Goal: Contribute content

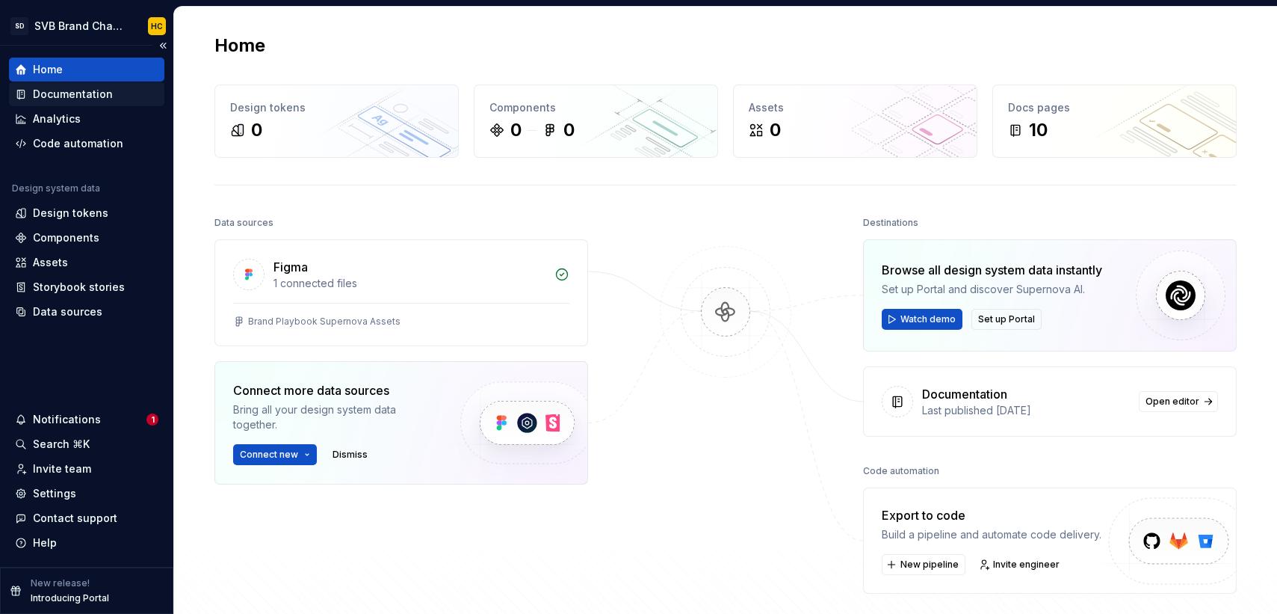
click at [108, 95] on div "Documentation" at bounding box center [73, 94] width 80 height 15
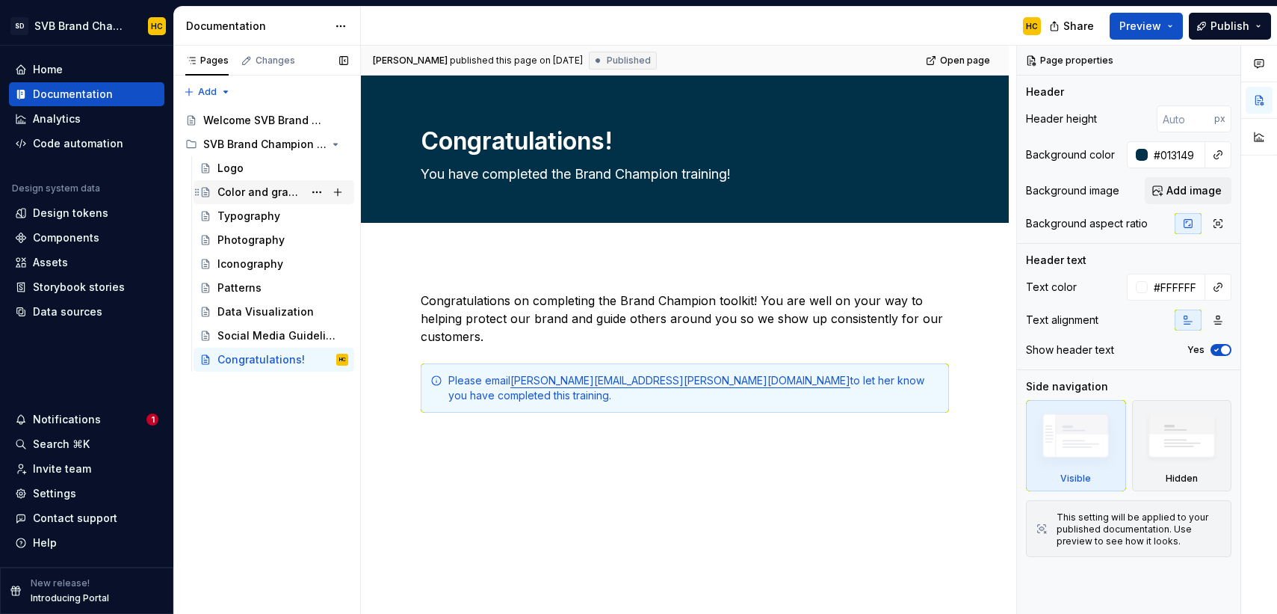
click at [246, 194] on div "Color and gradient" at bounding box center [260, 192] width 86 height 15
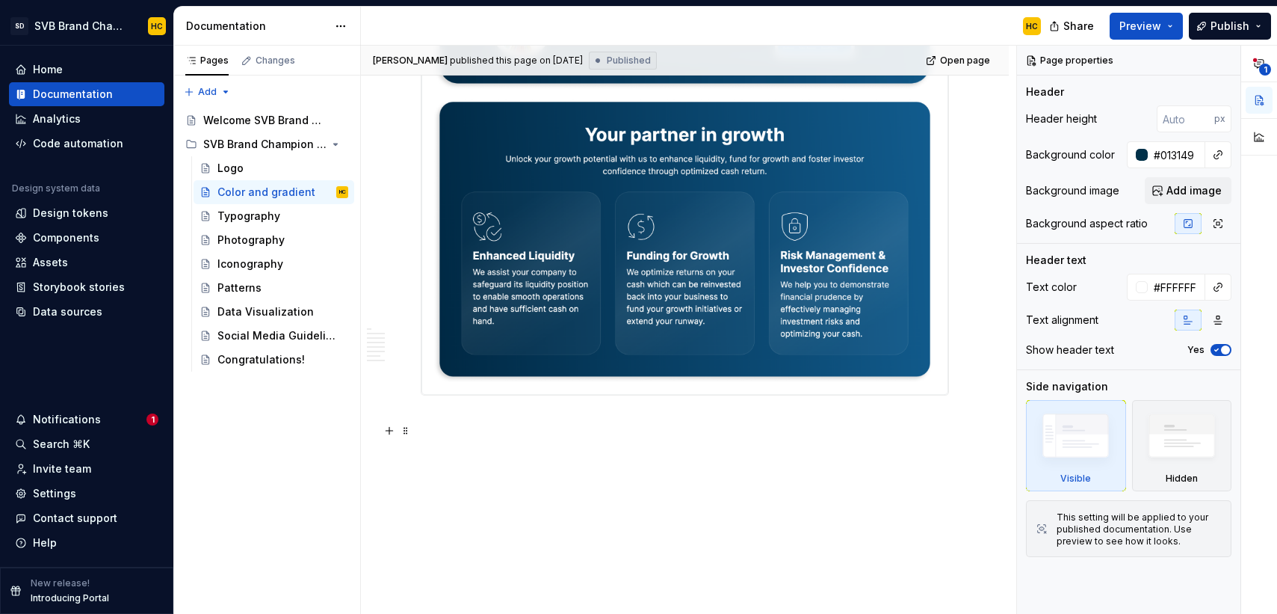
scroll to position [3468, 0]
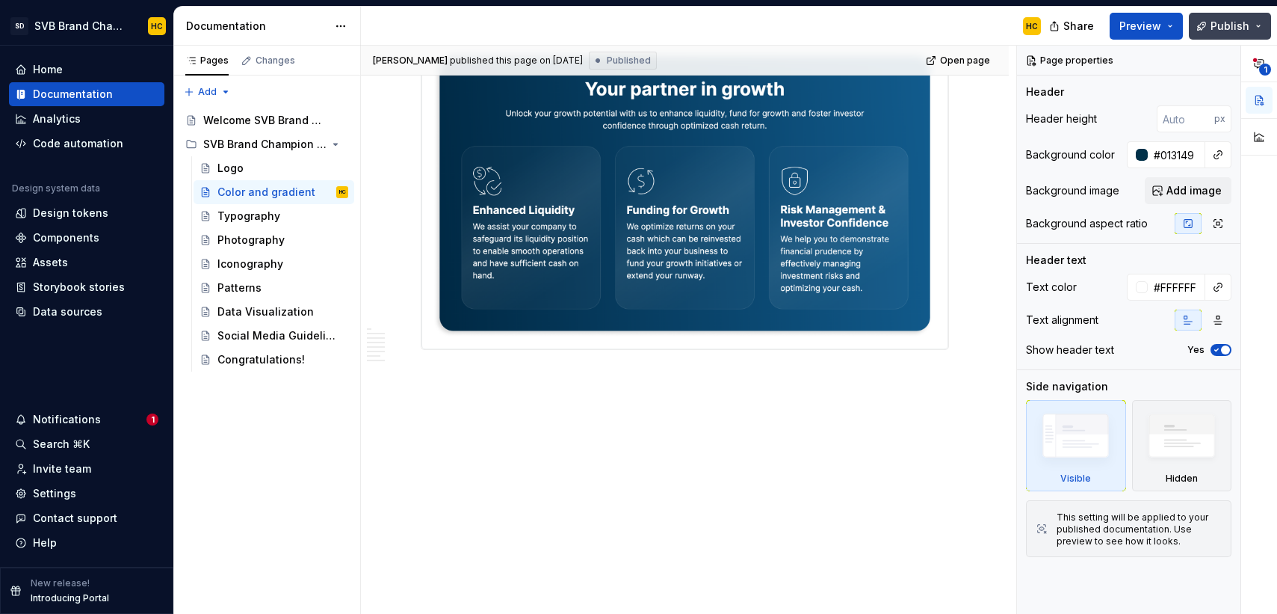
click at [1220, 23] on span "Publish" at bounding box center [1230, 26] width 39 height 15
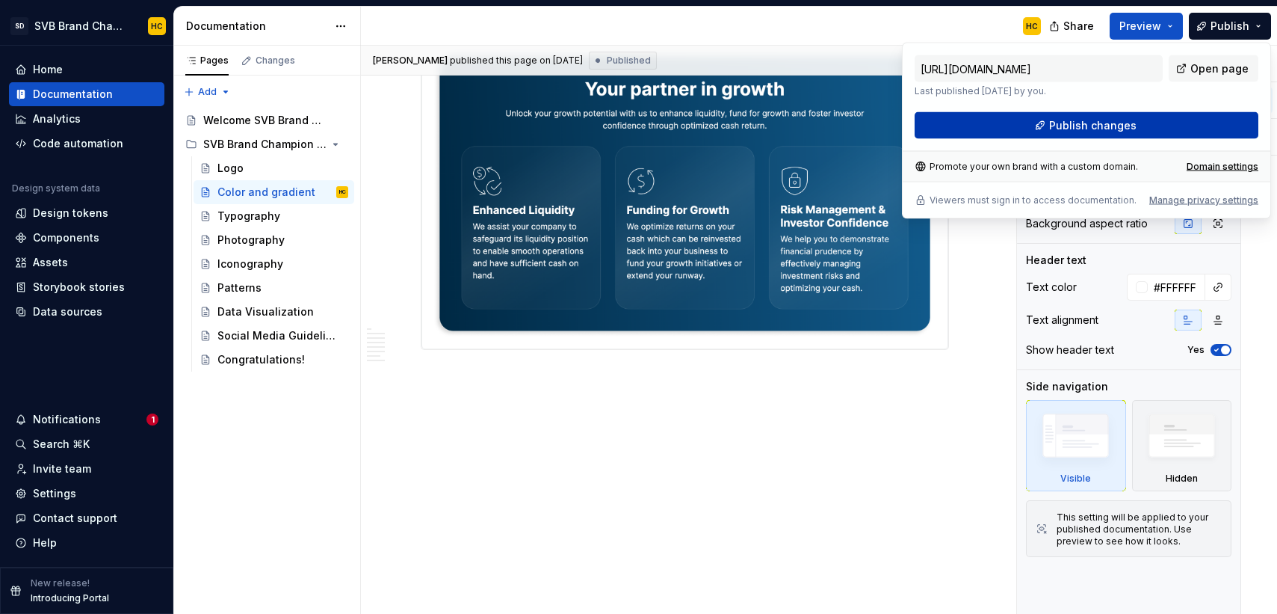
click at [1101, 130] on span "Publish changes" at bounding box center [1092, 125] width 87 height 15
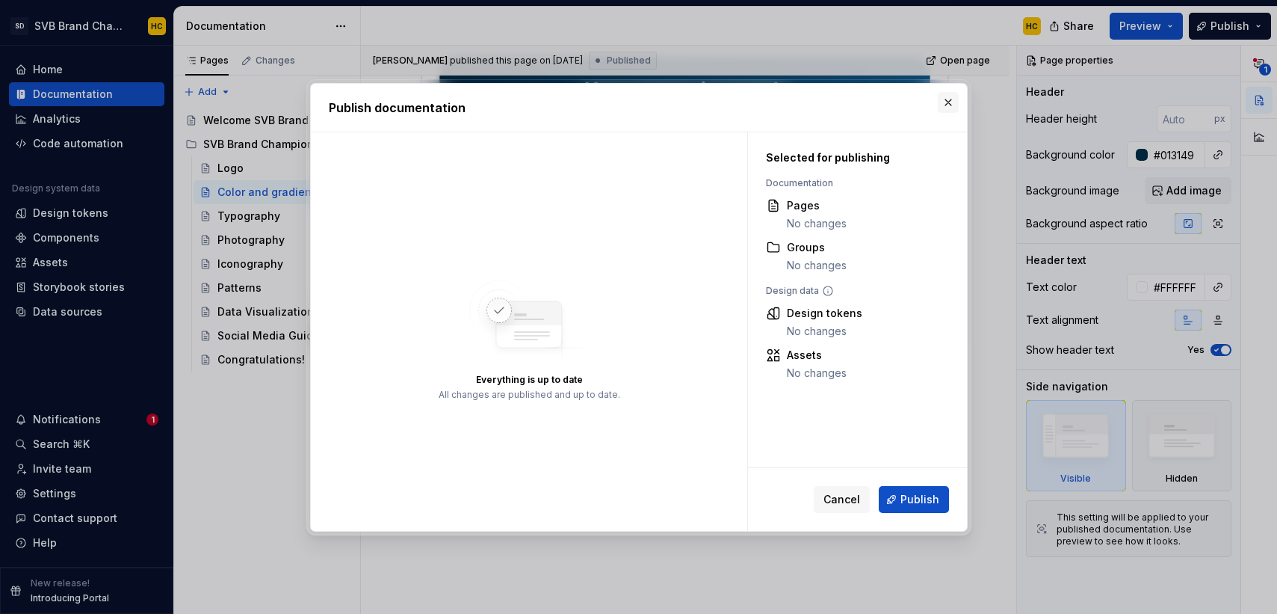
click at [952, 103] on button "button" at bounding box center [948, 102] width 21 height 21
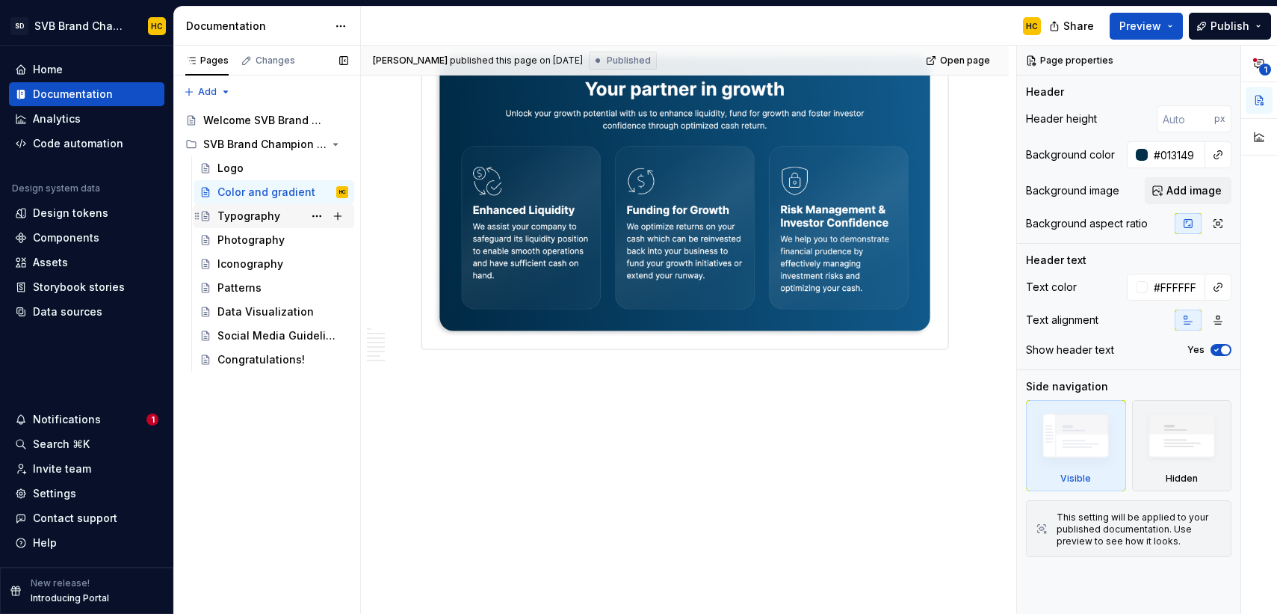
click at [232, 219] on div "Typography" at bounding box center [248, 216] width 63 height 15
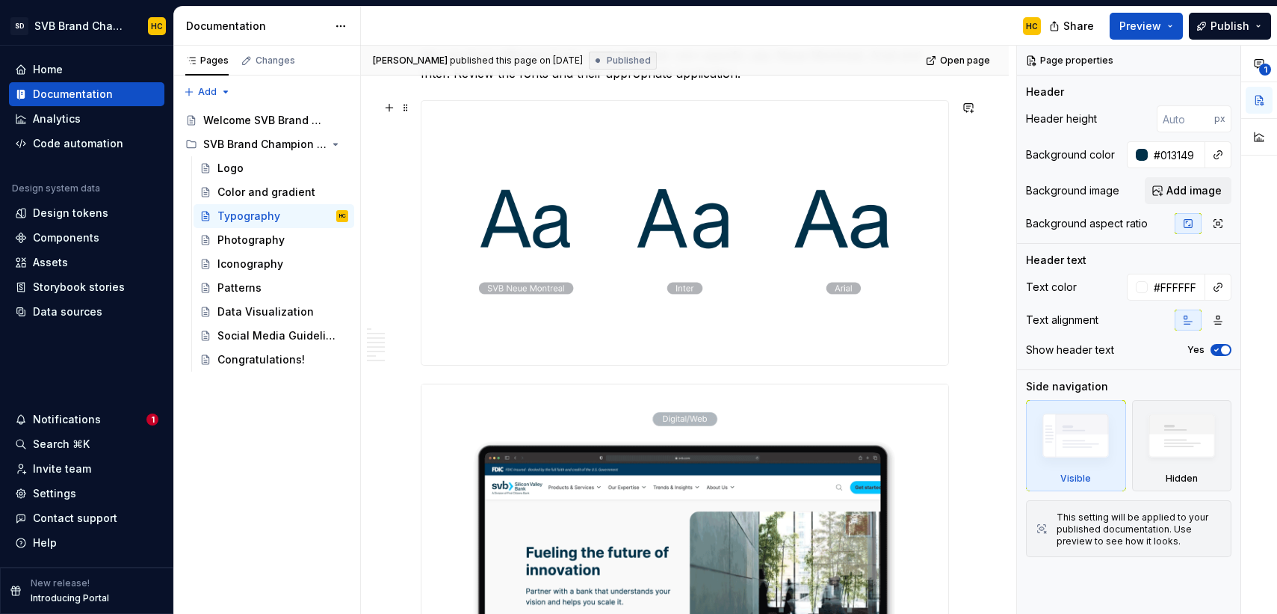
scroll to position [752, 0]
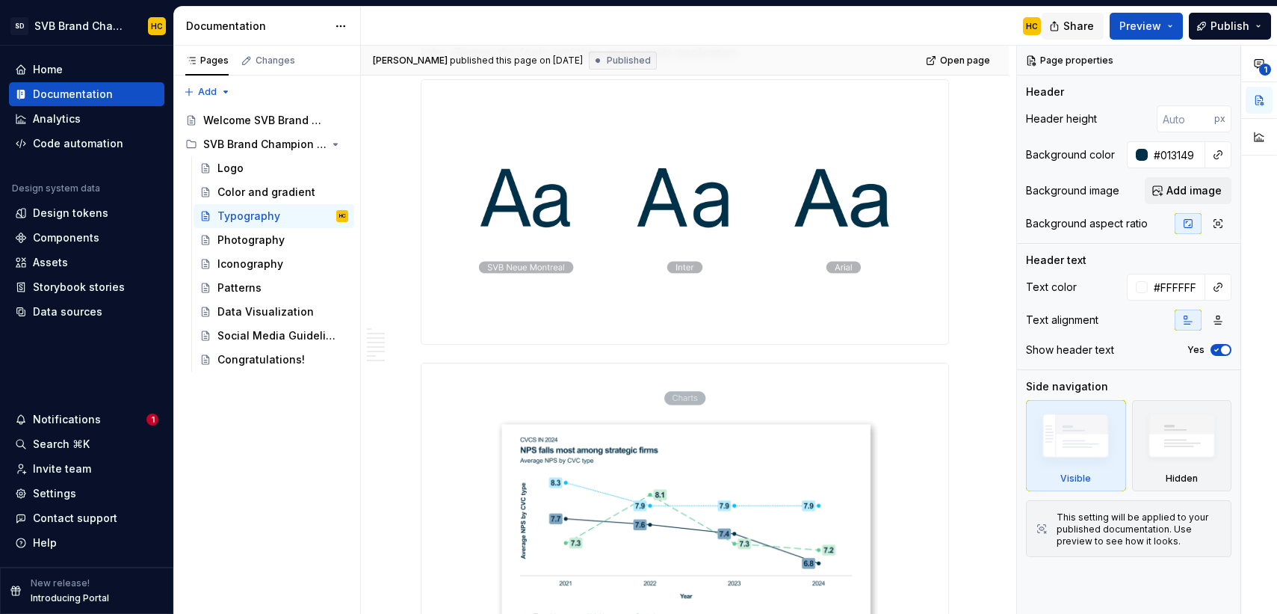
click at [1082, 31] on span "Share" at bounding box center [1078, 26] width 31 height 15
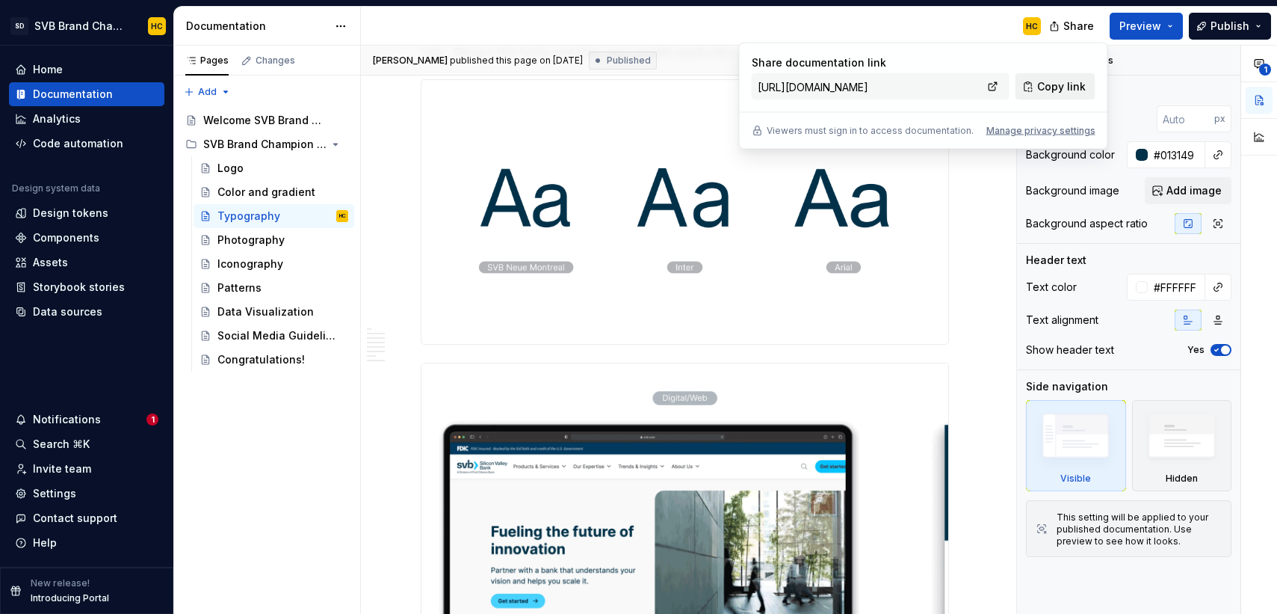
click at [1040, 88] on span "Copy link" at bounding box center [1061, 86] width 49 height 15
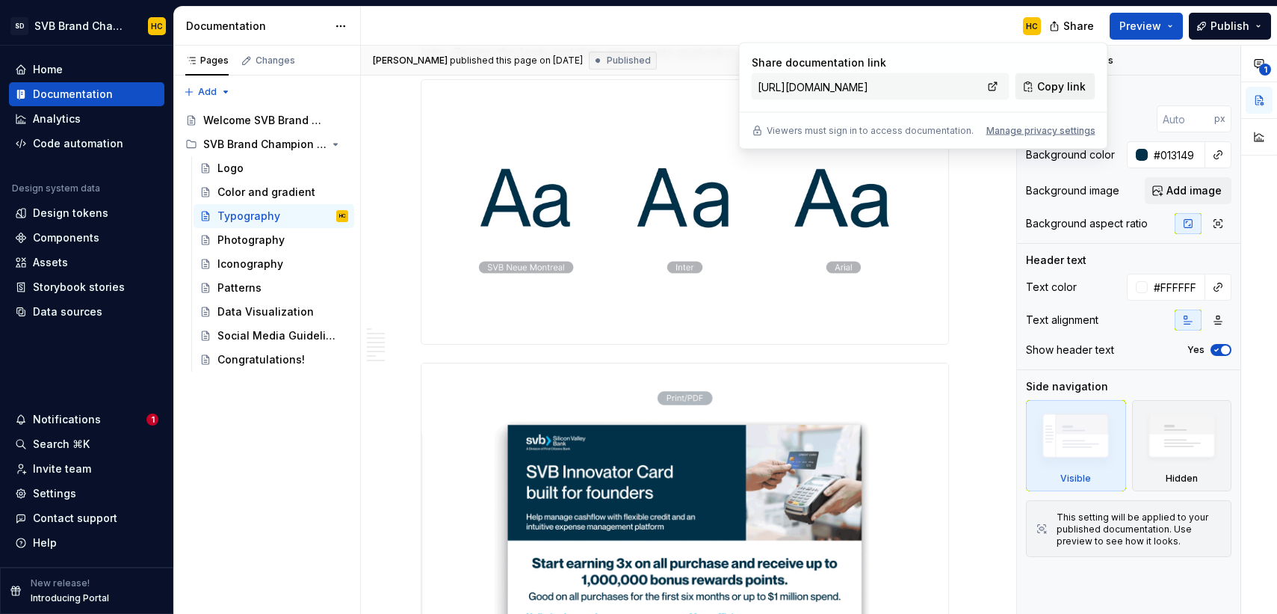
type textarea "*"
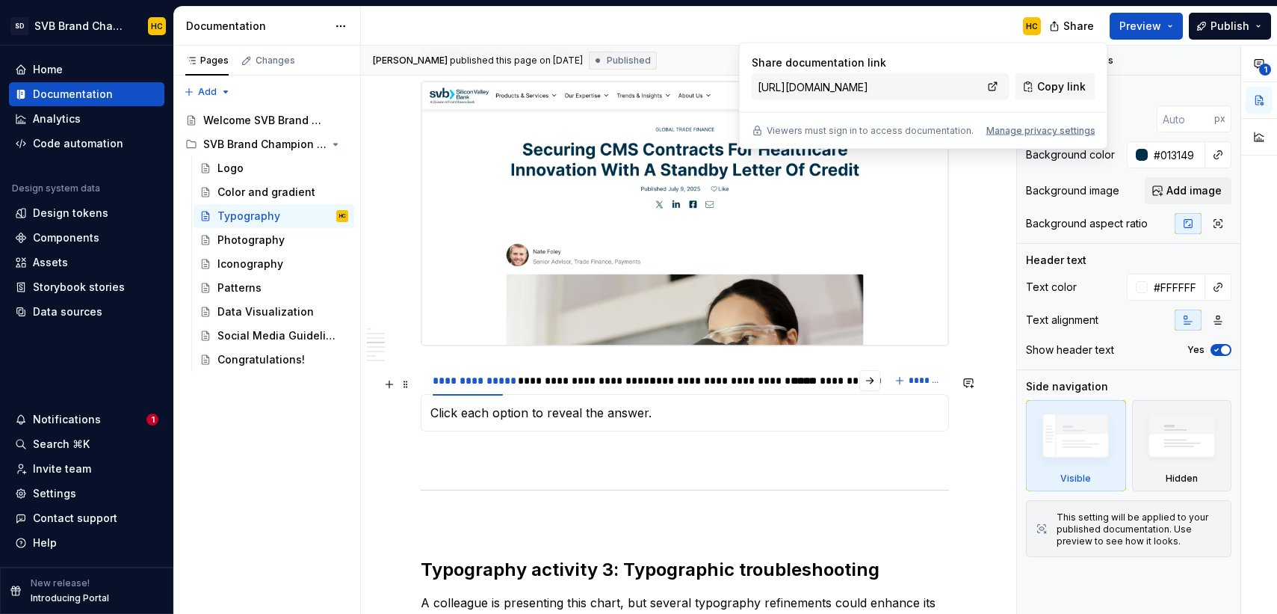
scroll to position [1741, 0]
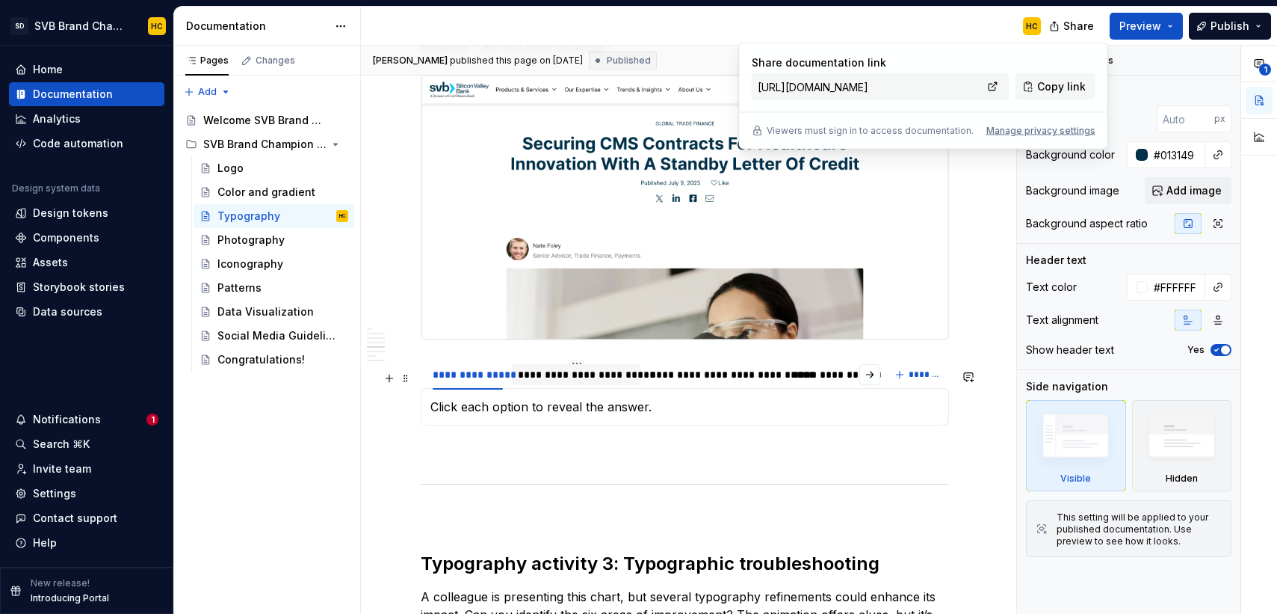
click at [557, 382] on div "**********" at bounding box center [576, 374] width 117 height 15
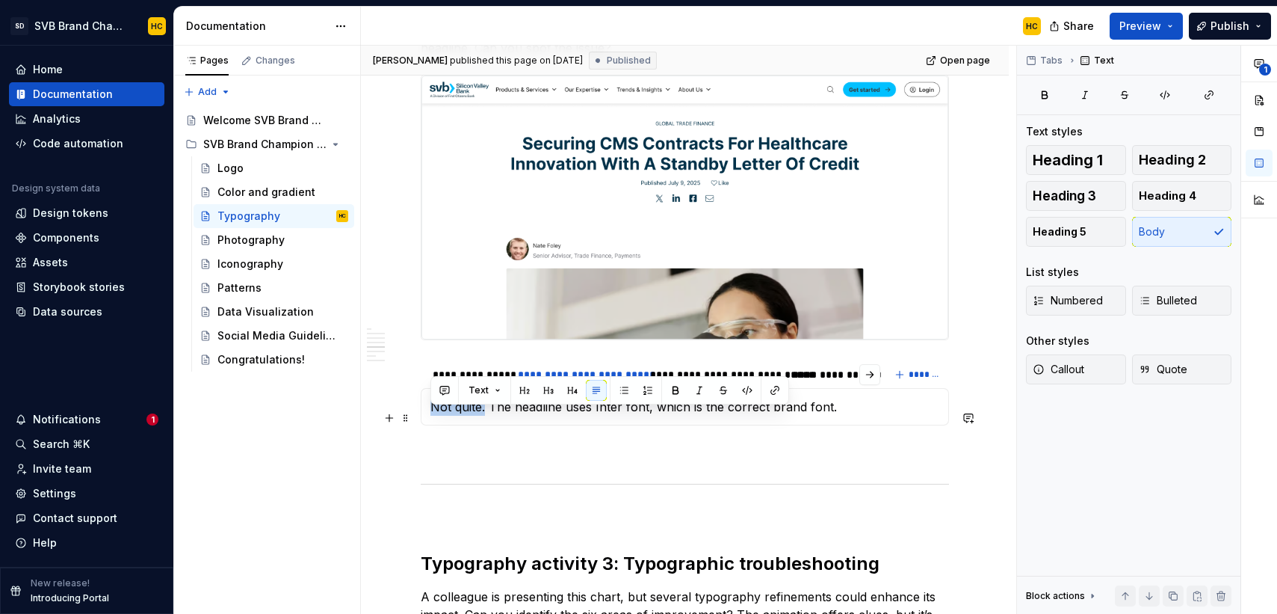
drag, startPoint x: 484, startPoint y: 418, endPoint x: 416, endPoint y: 422, distance: 68.9
click at [421, 422] on section "**********" at bounding box center [685, 391] width 528 height 67
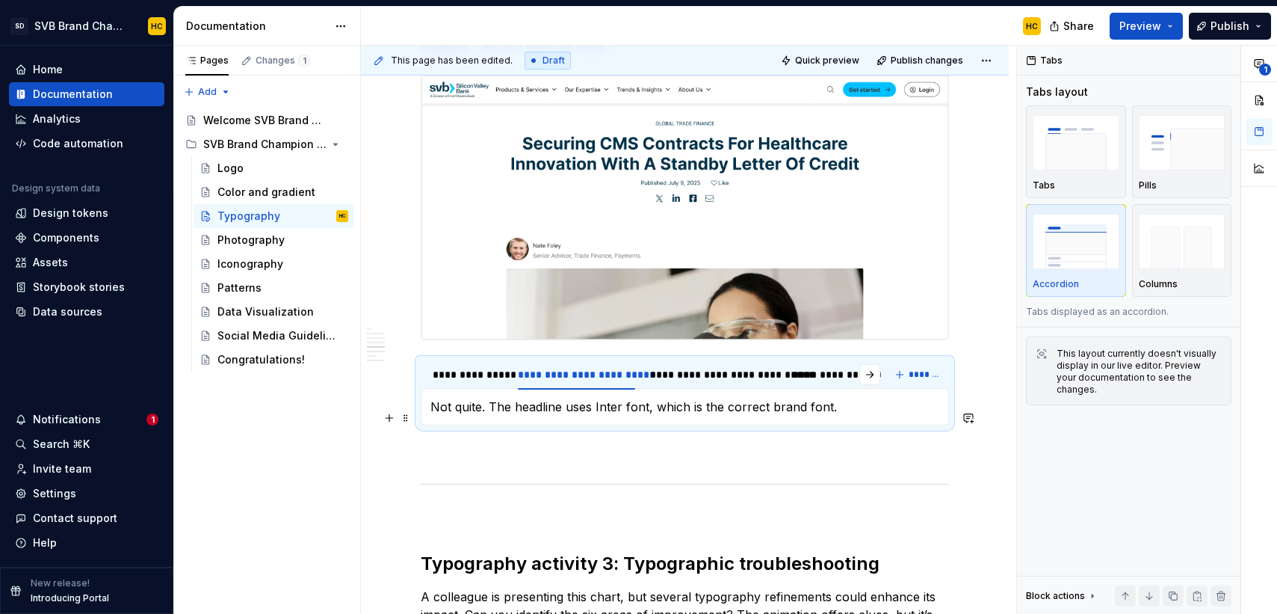
click at [488, 416] on p "Not quite. The headline uses Inter font, which is the correct brand font." at bounding box center [684, 407] width 509 height 18
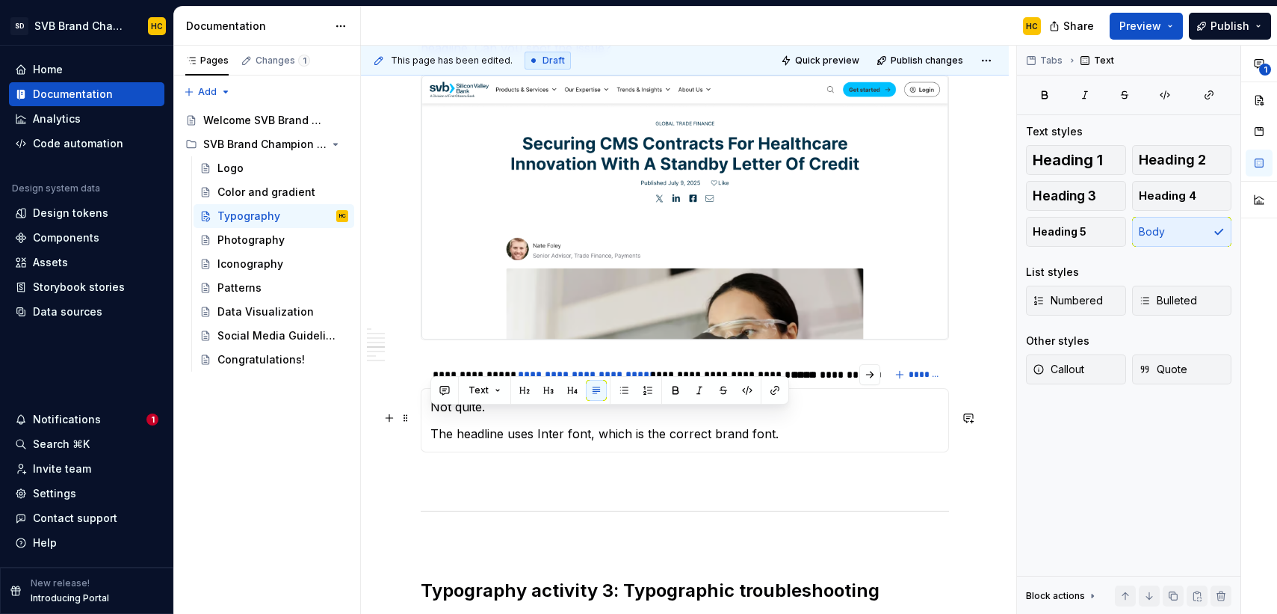
drag, startPoint x: 492, startPoint y: 417, endPoint x: 419, endPoint y: 417, distance: 73.2
click at [421, 417] on section "**********" at bounding box center [685, 405] width 528 height 94
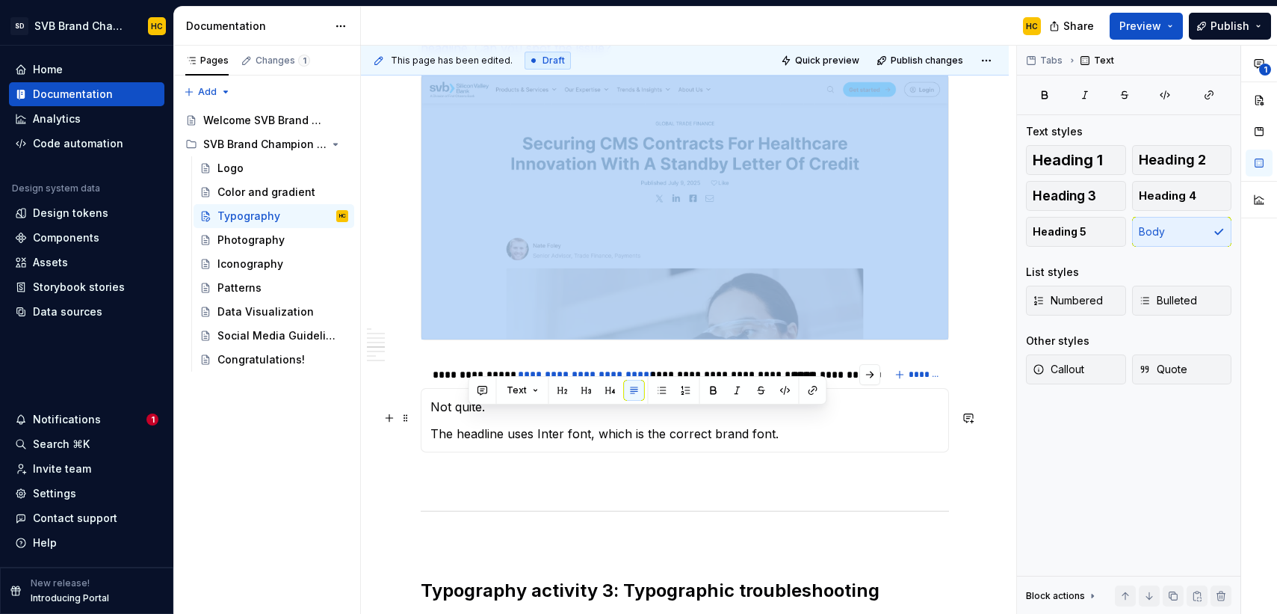
drag, startPoint x: 490, startPoint y: 421, endPoint x: 467, endPoint y: 421, distance: 23.2
click at [467, 416] on p "Not quite." at bounding box center [684, 407] width 509 height 18
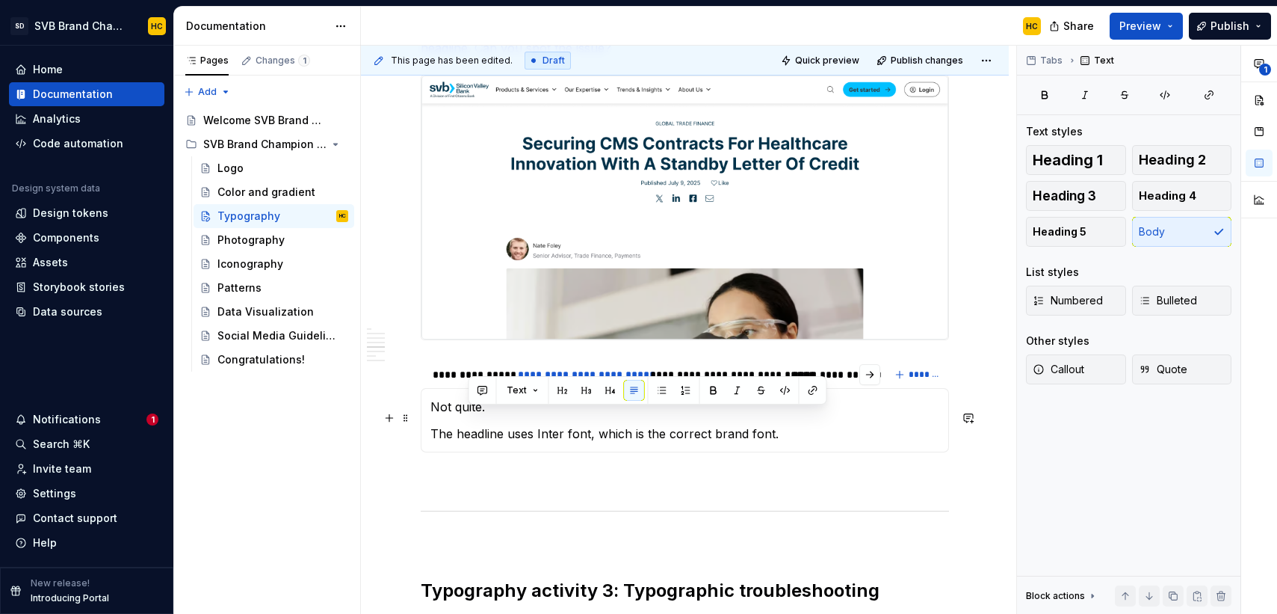
click at [492, 416] on p "Not quite." at bounding box center [684, 407] width 509 height 18
drag, startPoint x: 486, startPoint y: 418, endPoint x: 433, endPoint y: 418, distance: 53.1
click at [433, 416] on p "Not quite." at bounding box center [684, 407] width 509 height 18
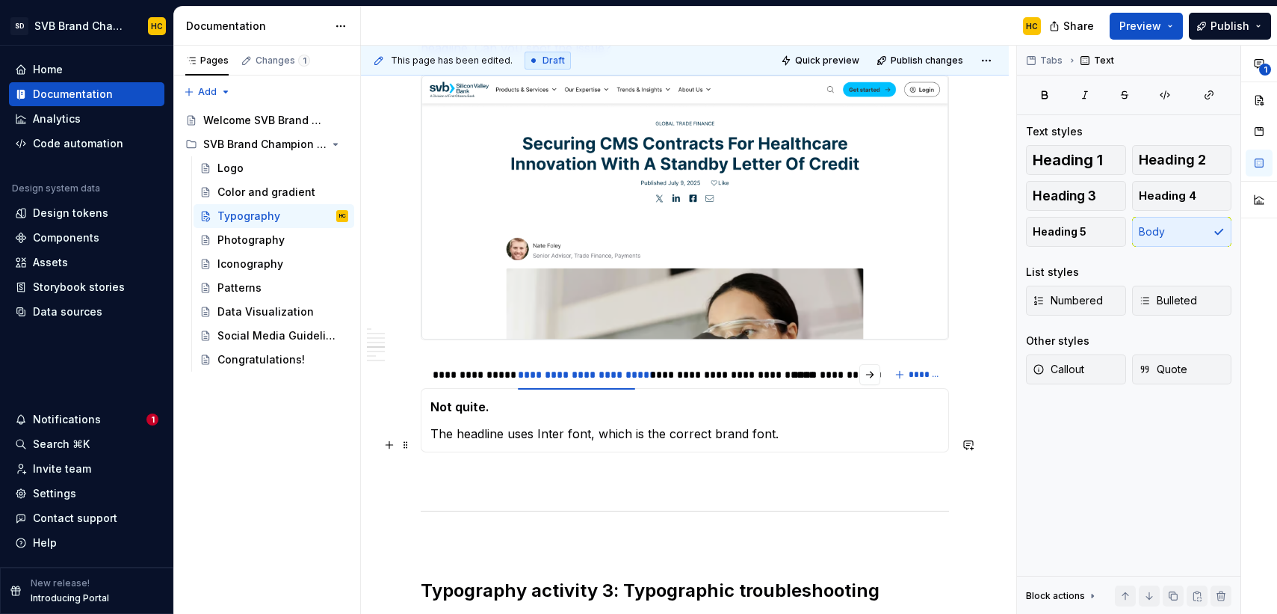
click at [562, 432] on section-item-column "Not quite. The headline uses Inter font, which is the correct brand font." at bounding box center [684, 420] width 509 height 45
click at [676, 382] on div "**********" at bounding box center [714, 374] width 128 height 15
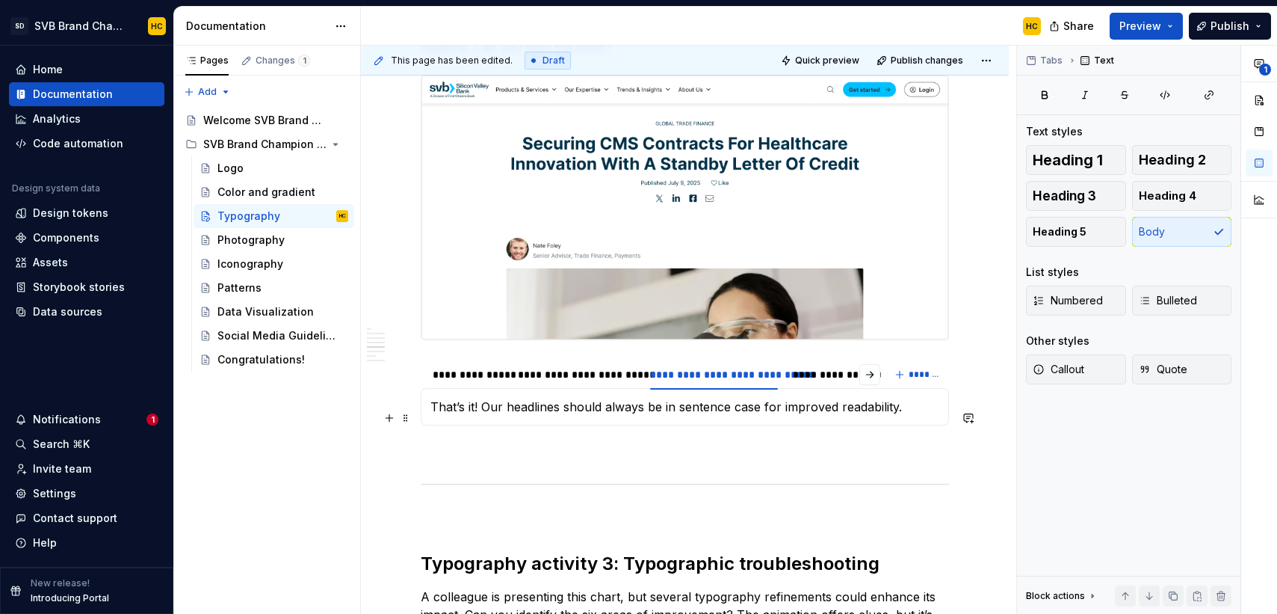
click at [482, 416] on p "That’s it! Our headlines should always be in sentence case for improved readabi…" at bounding box center [684, 407] width 509 height 18
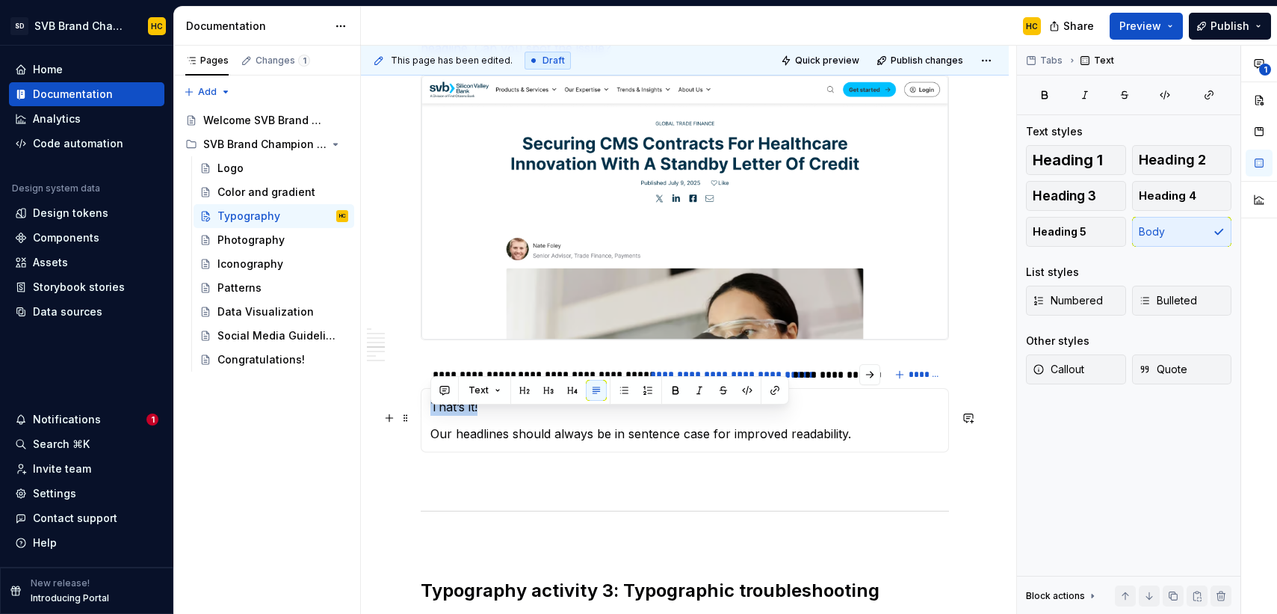
drag, startPoint x: 476, startPoint y: 418, endPoint x: 431, endPoint y: 423, distance: 45.1
click at [431, 416] on p "That’s it!" at bounding box center [684, 407] width 509 height 18
click at [814, 416] on p "That’s it!" at bounding box center [684, 407] width 509 height 18
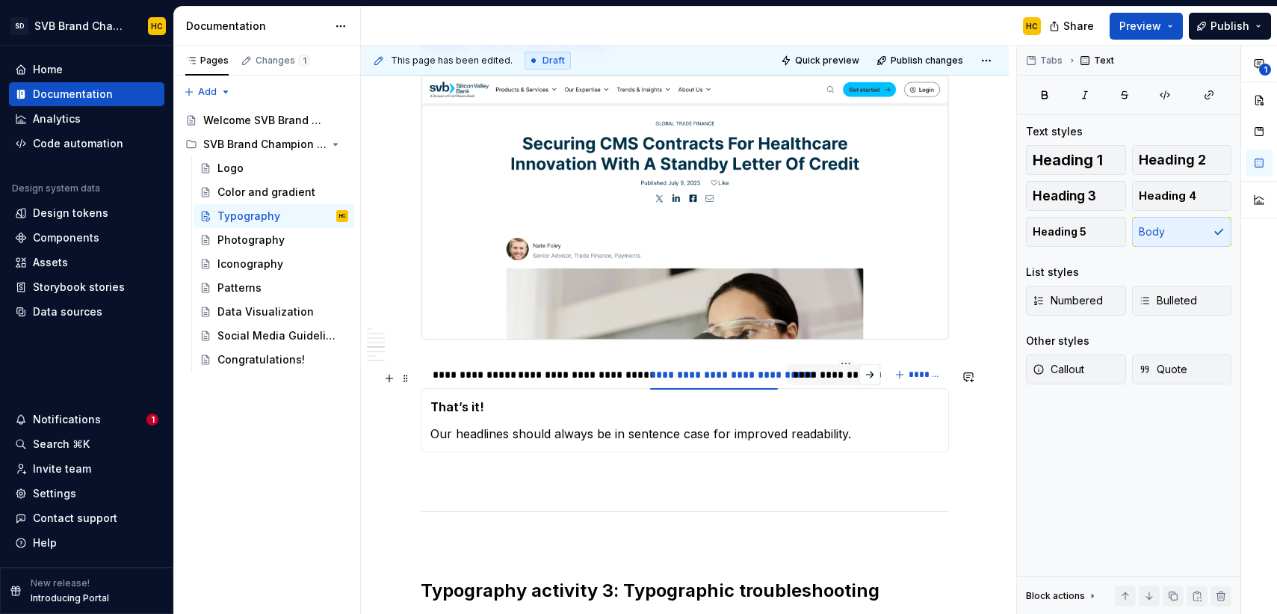
click at [807, 382] on div "**********" at bounding box center [846, 374] width 106 height 15
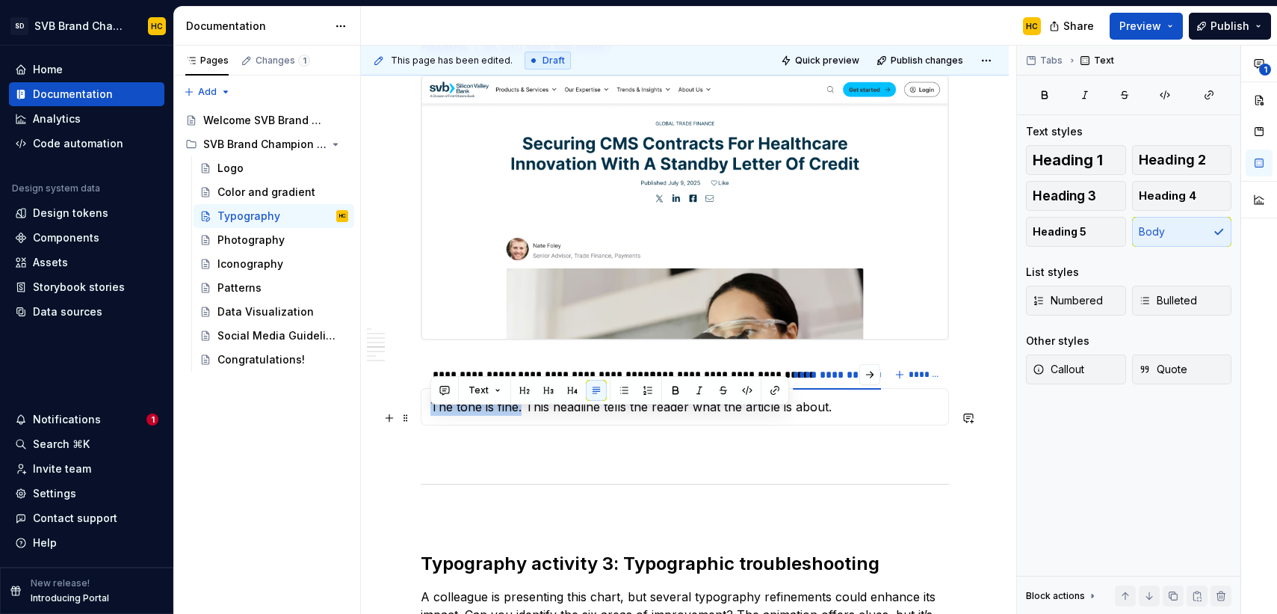
drag, startPoint x: 520, startPoint y: 420, endPoint x: 430, endPoint y: 421, distance: 89.7
click at [430, 416] on p "The tone is fine. This headline tells the reader what the article is about." at bounding box center [684, 407] width 509 height 18
click at [530, 415] on p "The tone is fine. This headline tells the reader what the article is about." at bounding box center [684, 407] width 509 height 18
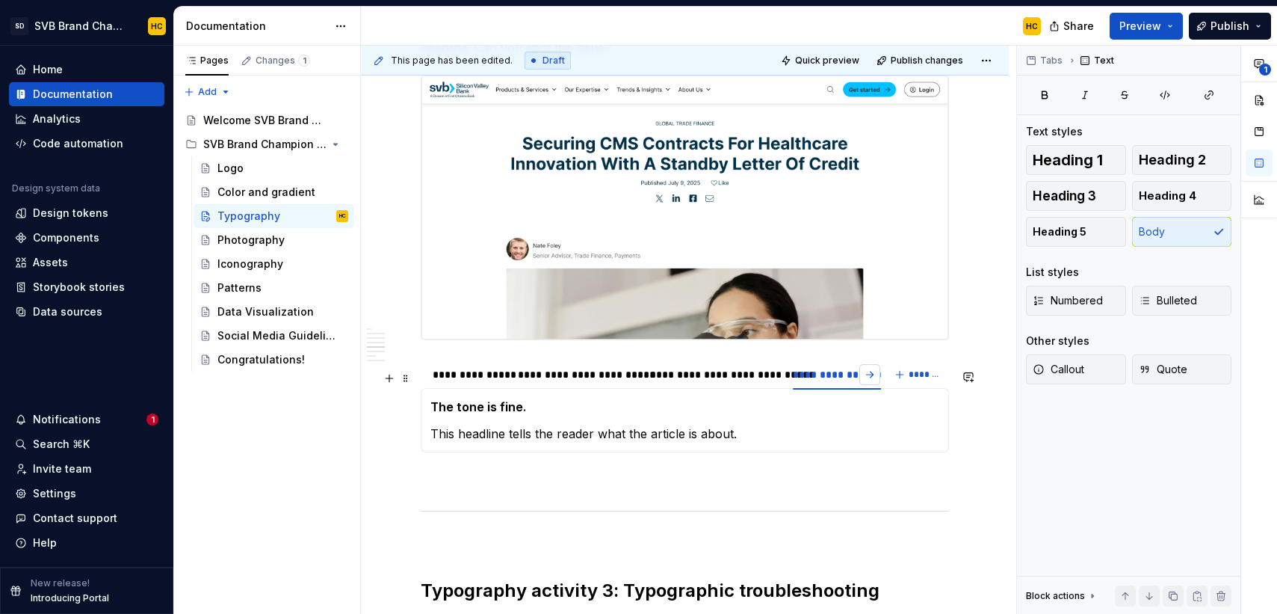
click at [879, 385] on button "button" at bounding box center [869, 374] width 21 height 21
click at [1210, 24] on button "Publish" at bounding box center [1230, 26] width 82 height 27
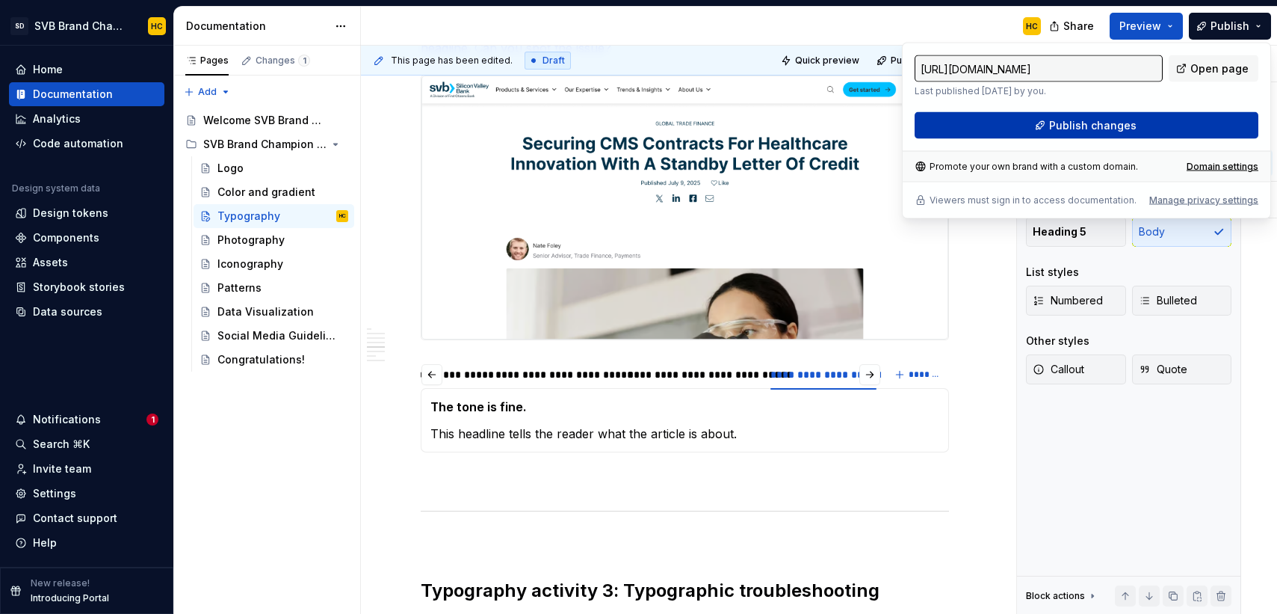
click at [1094, 123] on span "Publish changes" at bounding box center [1092, 125] width 87 height 15
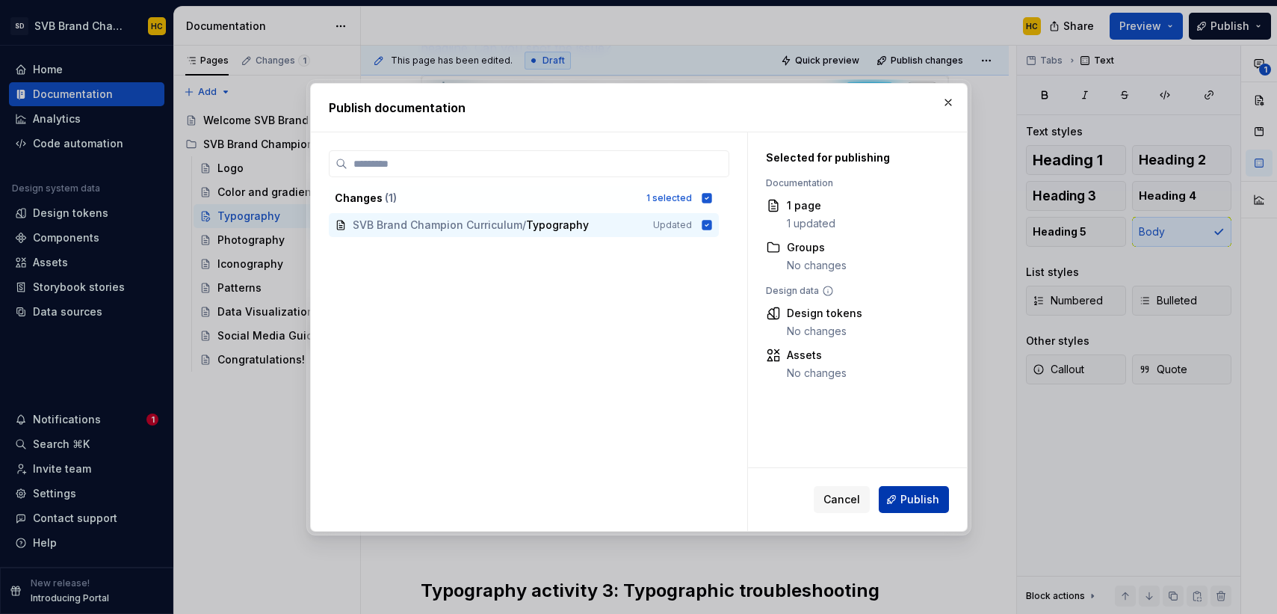
click at [920, 502] on span "Publish" at bounding box center [920, 499] width 39 height 15
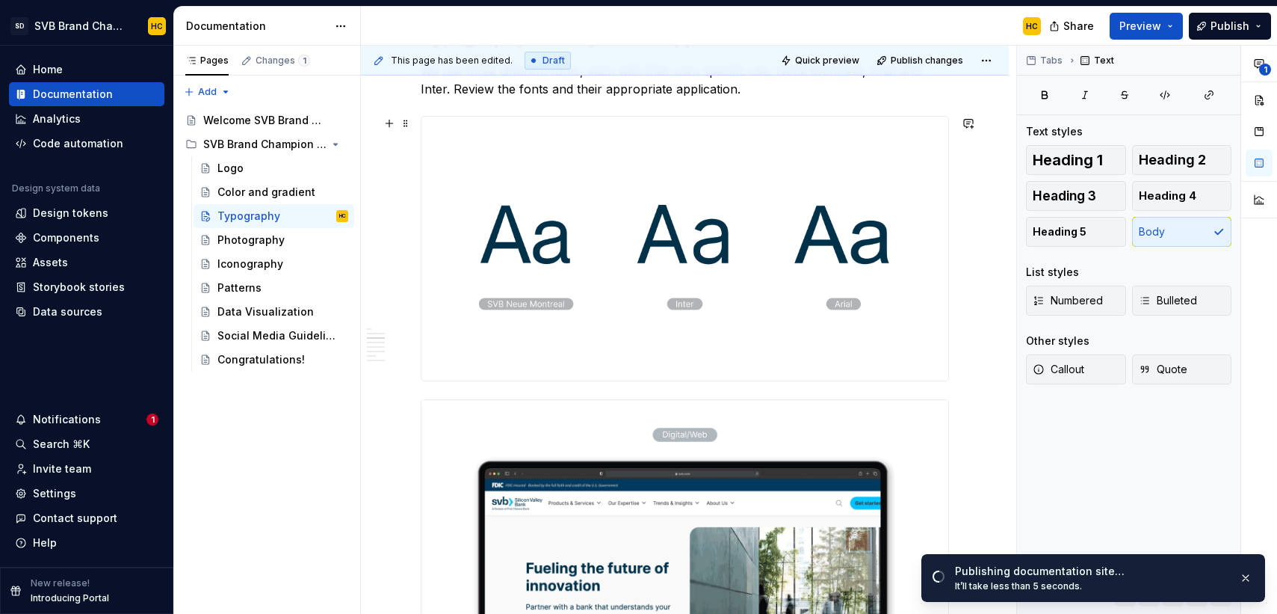
scroll to position [732, 0]
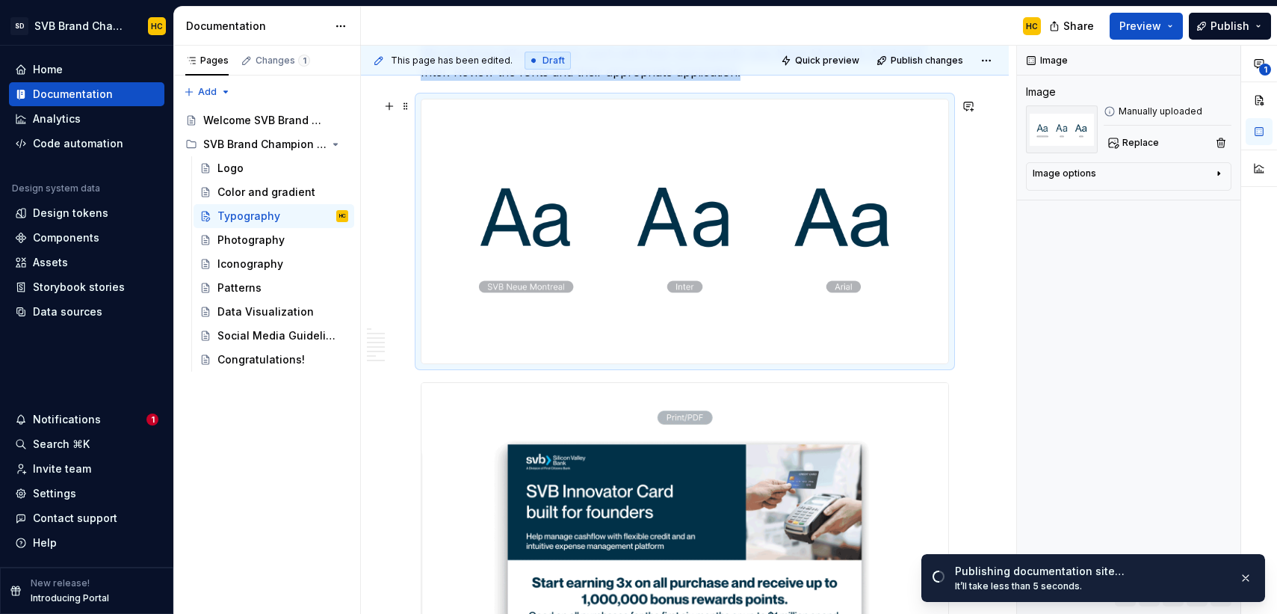
click at [779, 303] on img at bounding box center [684, 231] width 527 height 264
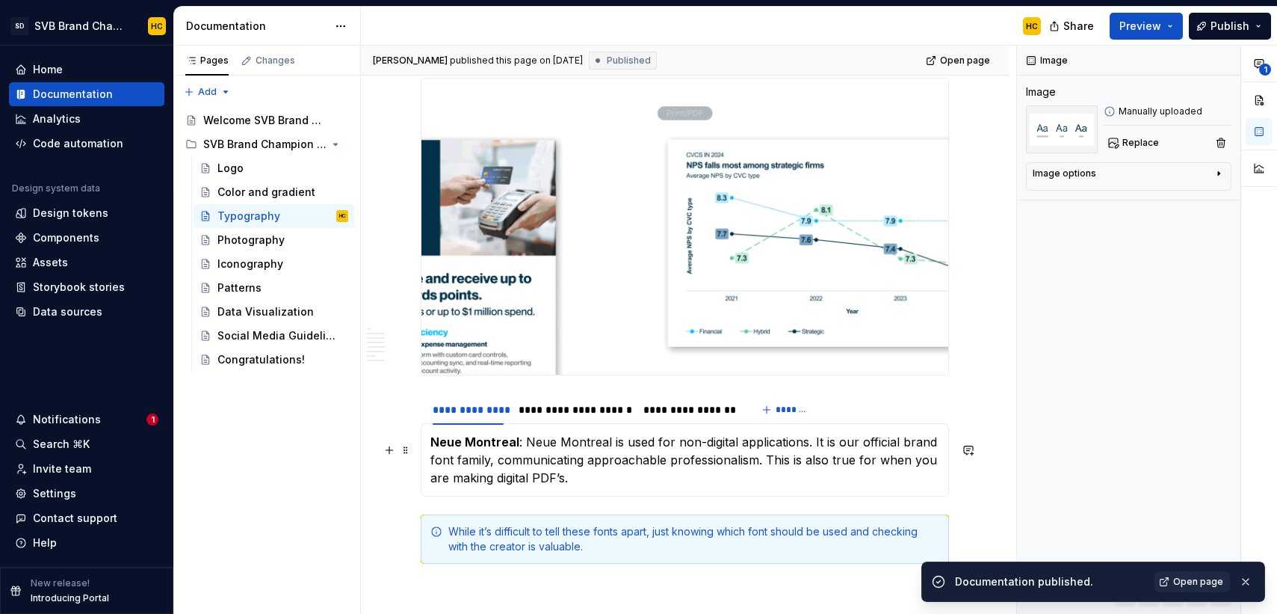
scroll to position [1037, 0]
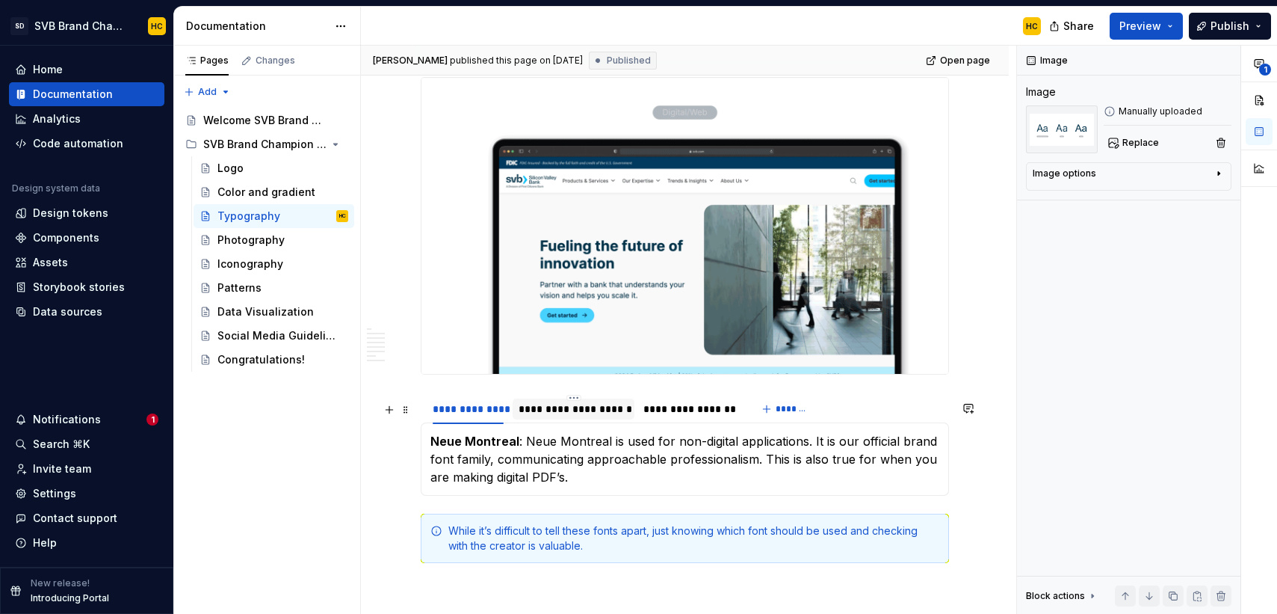
click at [601, 419] on div "**********" at bounding box center [574, 408] width 122 height 21
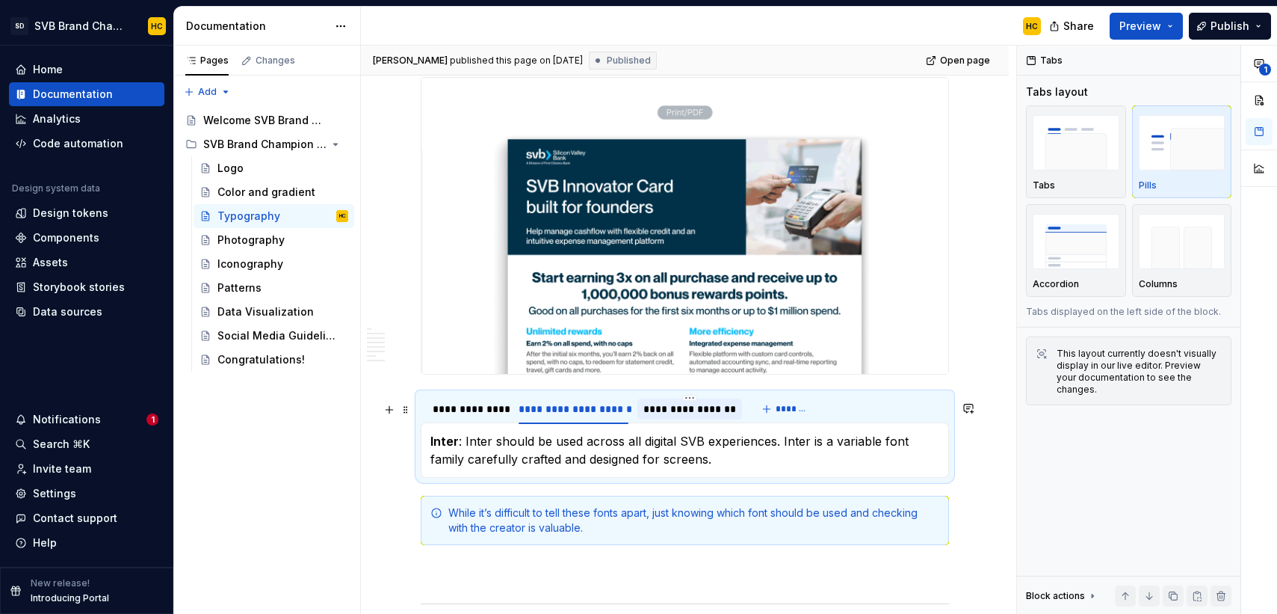
click at [682, 416] on div "**********" at bounding box center [689, 408] width 93 height 15
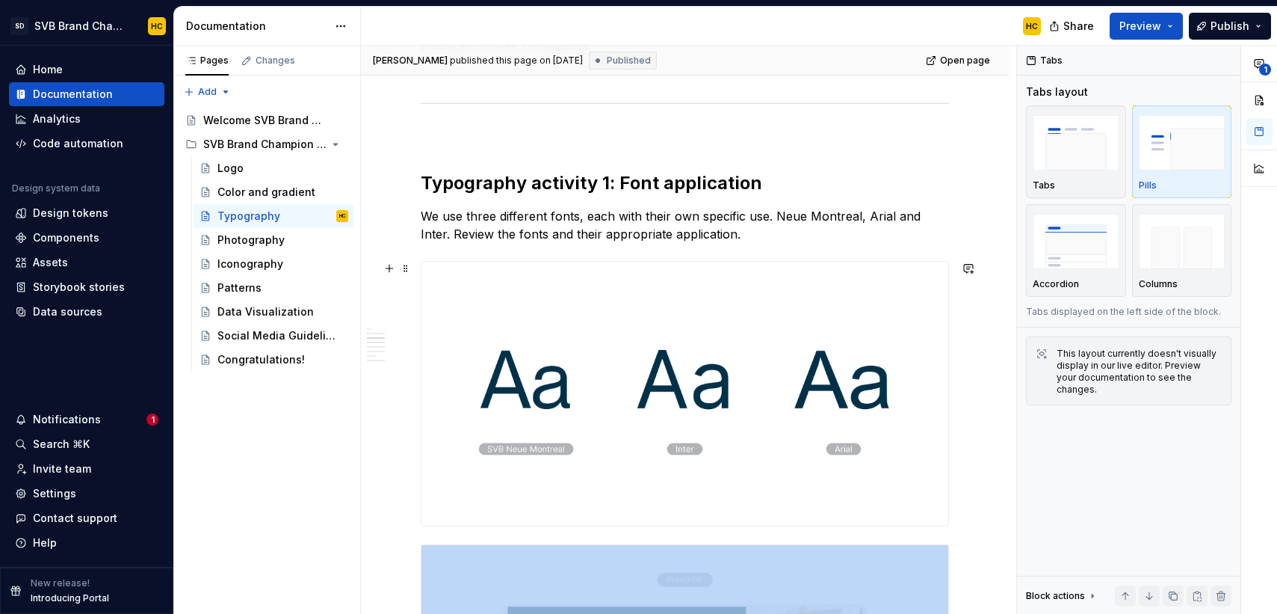
scroll to position [552, 0]
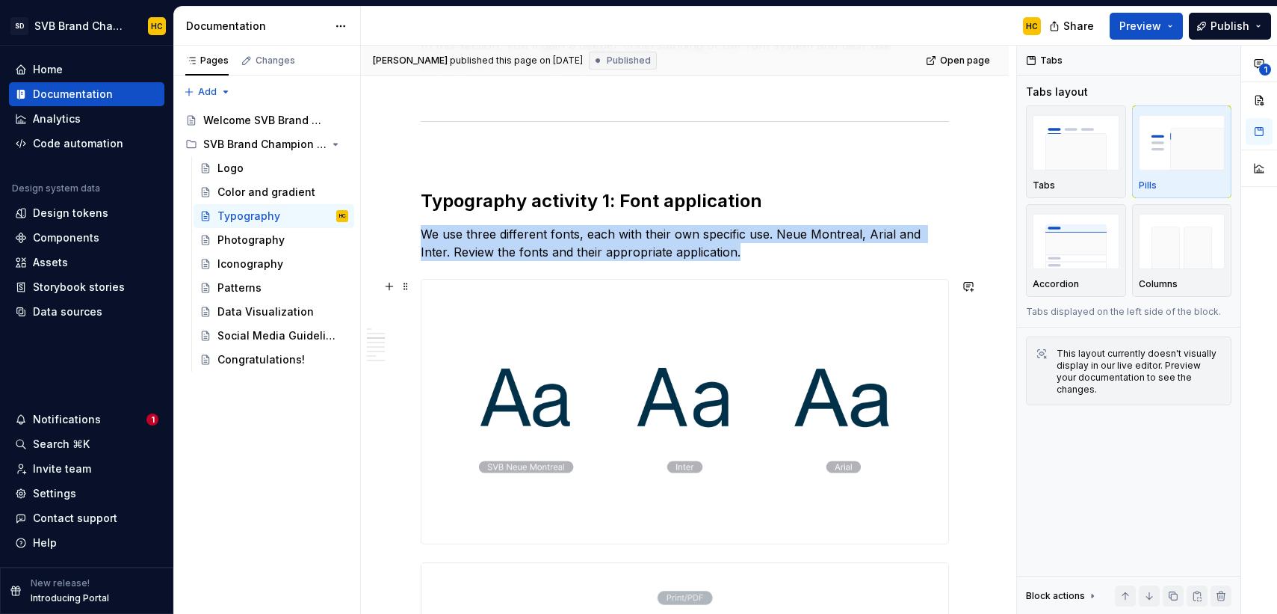
click at [656, 413] on img at bounding box center [684, 411] width 527 height 264
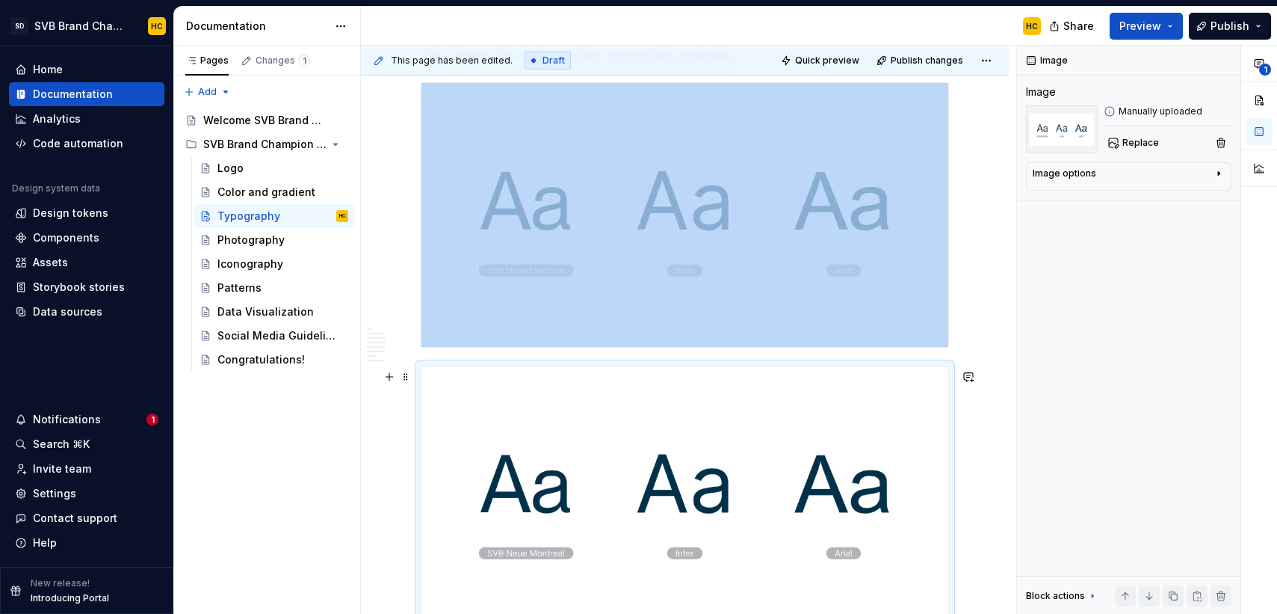
scroll to position [741, 0]
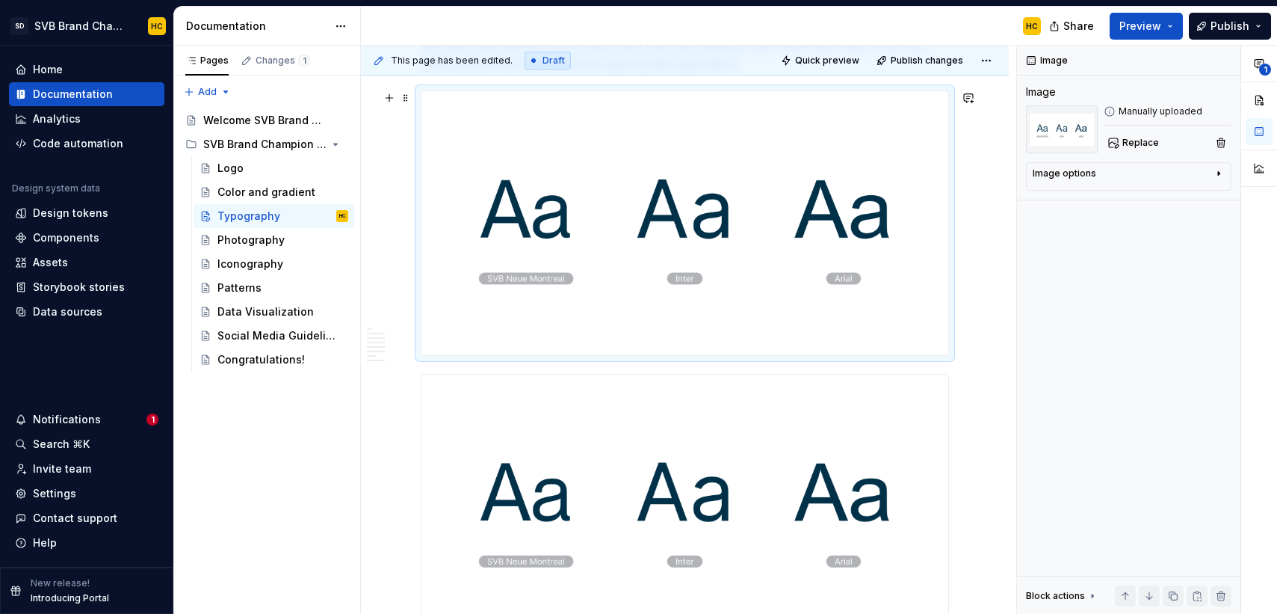
click at [676, 311] on img at bounding box center [684, 223] width 527 height 264
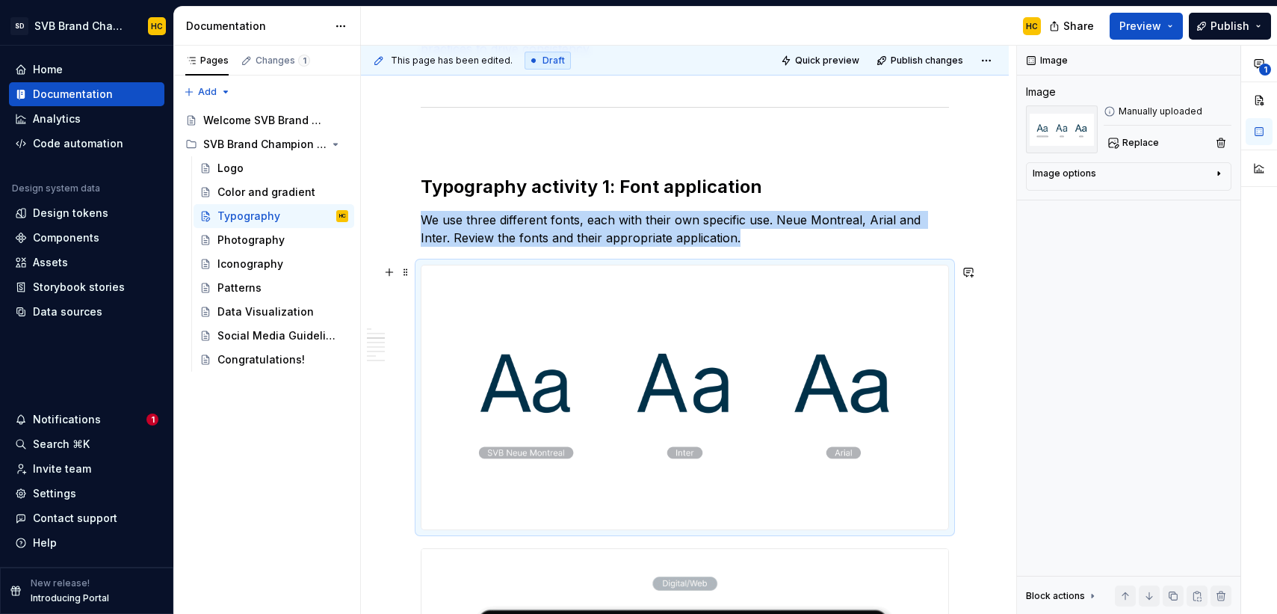
scroll to position [563, 0]
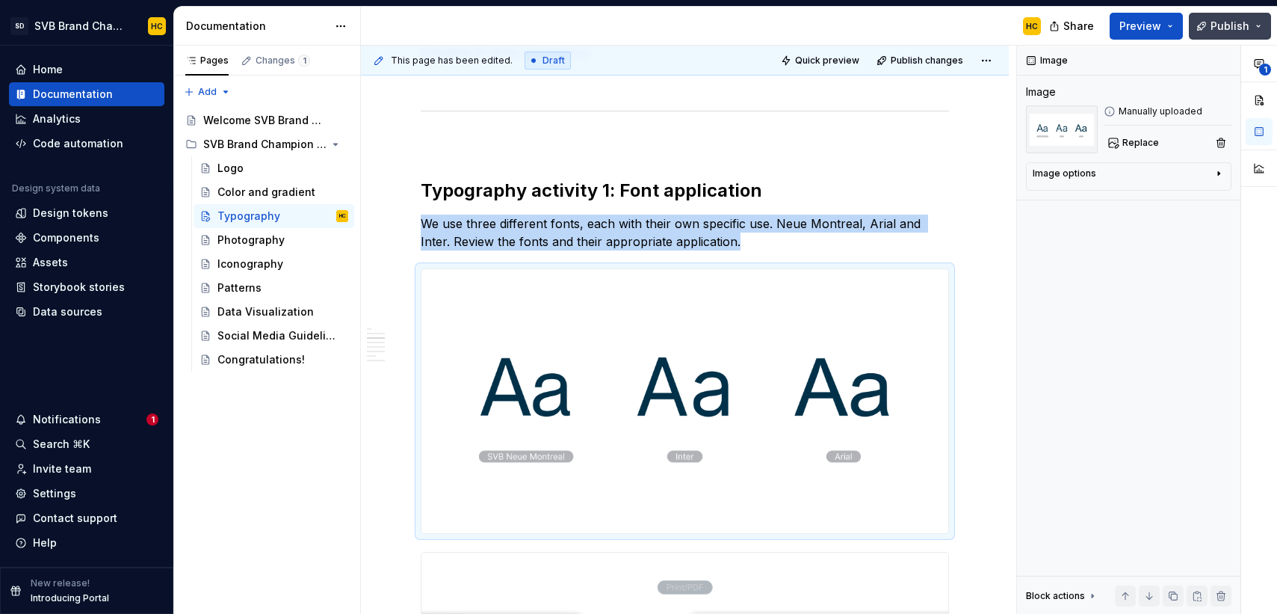
click at [1203, 28] on button "Publish" at bounding box center [1230, 26] width 82 height 27
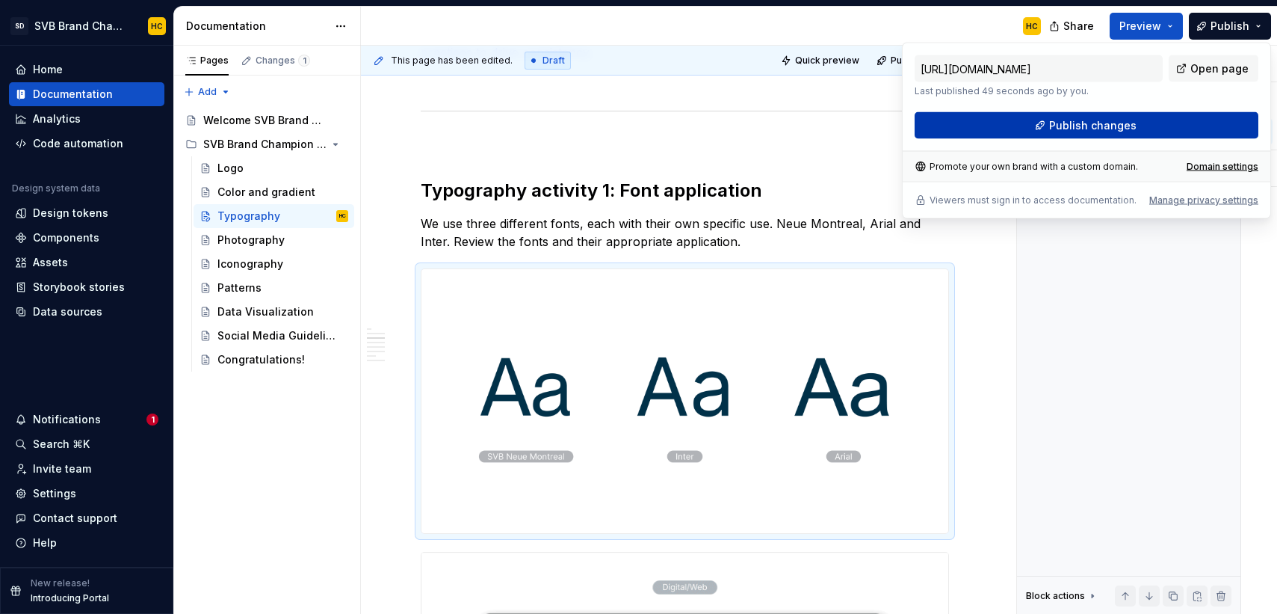
click at [1087, 122] on span "Publish changes" at bounding box center [1092, 125] width 87 height 15
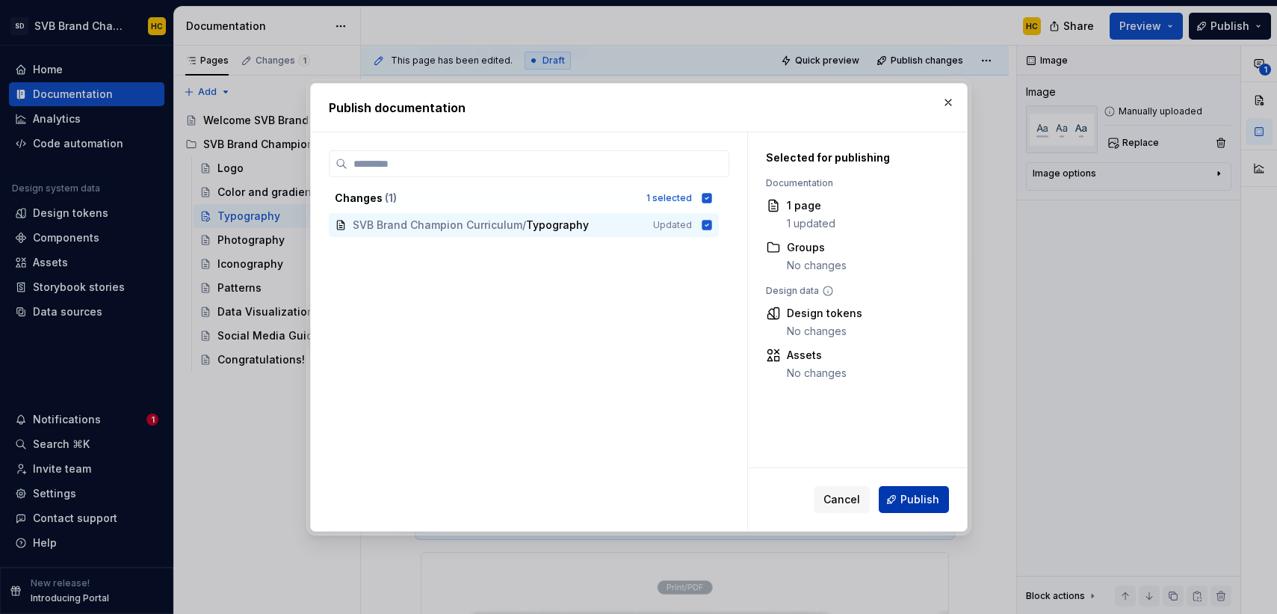
click at [894, 494] on button "Publish" at bounding box center [914, 499] width 70 height 27
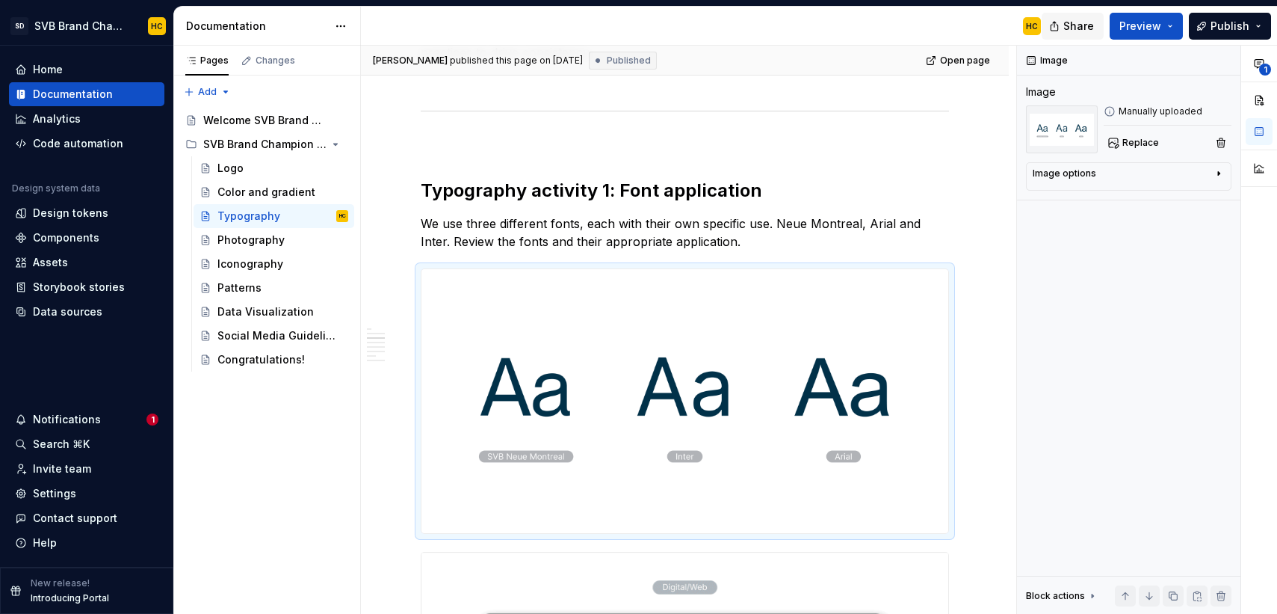
click at [1076, 22] on span "Share" at bounding box center [1078, 26] width 31 height 15
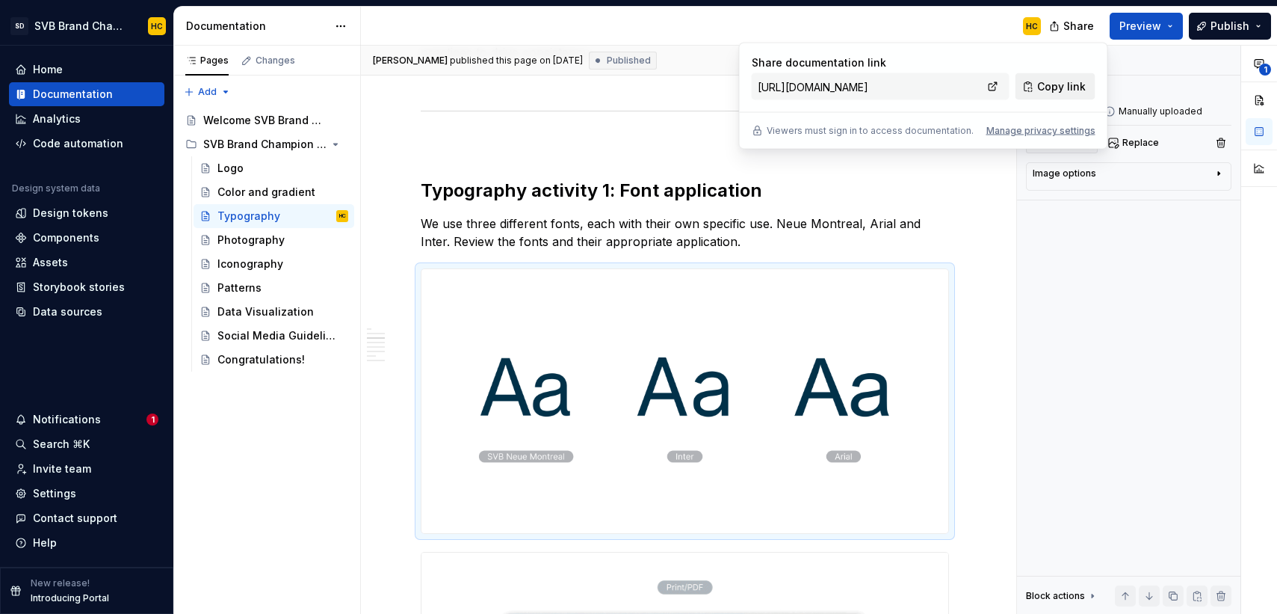
click at [1034, 88] on button "Copy link" at bounding box center [1056, 86] width 80 height 27
type textarea "*"
